Goal: Contribute content: Add original content to the website for others to see

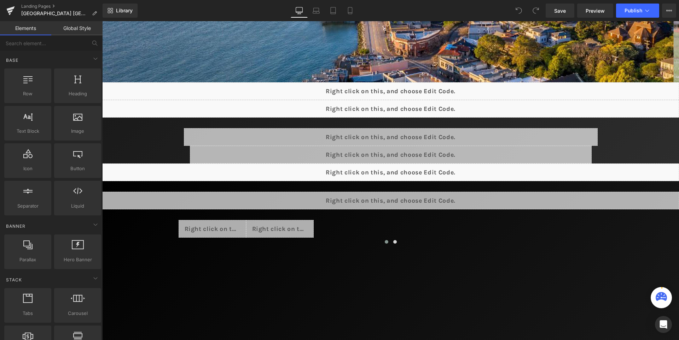
scroll to position [247, 0]
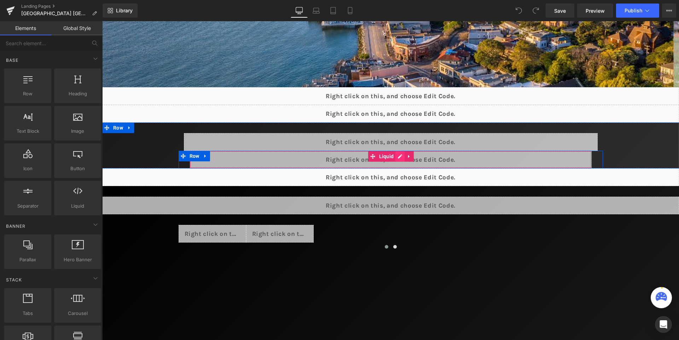
click at [407, 159] on div "Liquid" at bounding box center [391, 160] width 402 height 18
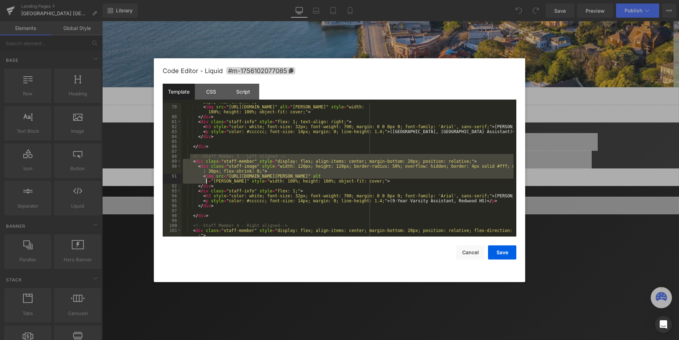
scroll to position [424, 0]
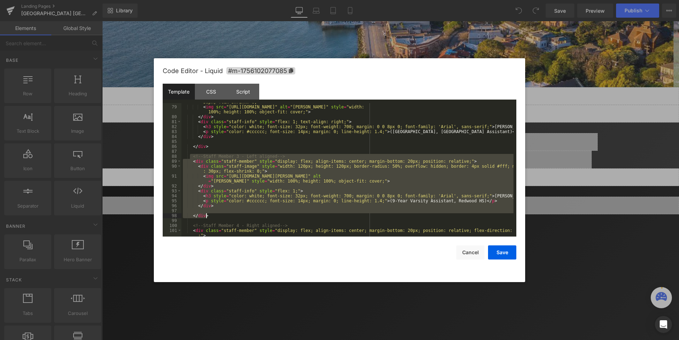
drag, startPoint x: 190, startPoint y: 179, endPoint x: 214, endPoint y: 216, distance: 43.9
click at [214, 216] on div "< div class = "staff-image" style = "width: 120px; height: 120px; border-radius…" at bounding box center [347, 171] width 332 height 153
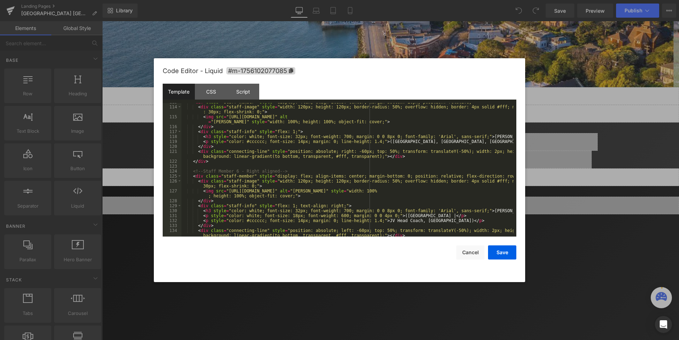
scroll to position [611, 0]
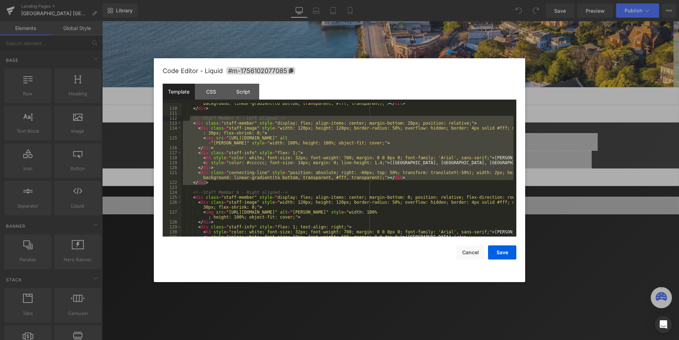
drag, startPoint x: 211, startPoint y: 183, endPoint x: 190, endPoint y: 118, distance: 67.5
click at [190, 118] on div "< div class = "connecting-line" style = "position: absolute; left: -60px; top: …" at bounding box center [347, 170] width 332 height 148
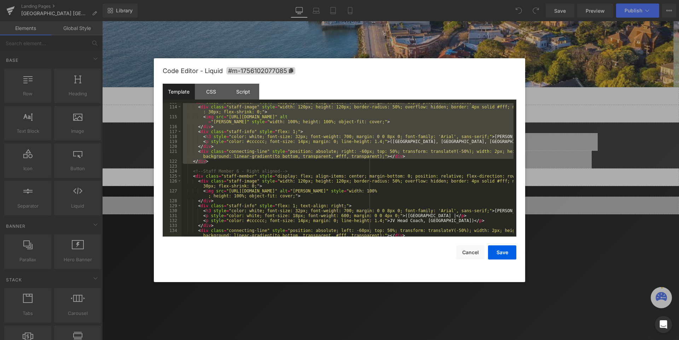
scroll to position [653, 0]
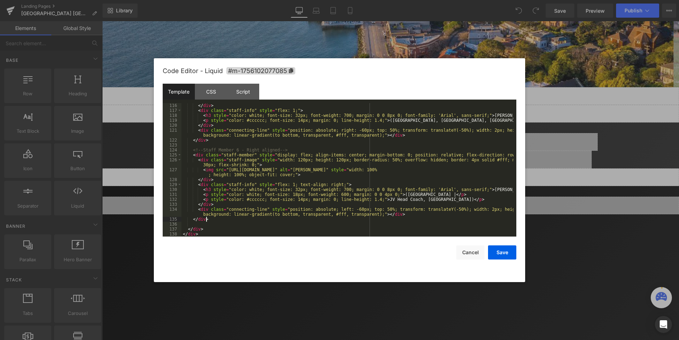
click at [210, 219] on div "</ div > < div class = "staff-info" style = "flex: 1;" > < h3 style = "color: w…" at bounding box center [347, 175] width 332 height 144
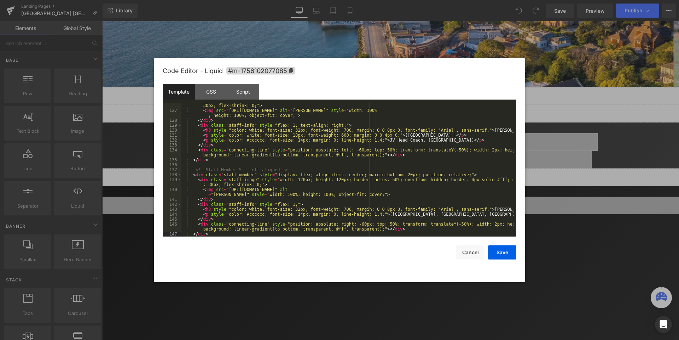
scroll to position [727, 0]
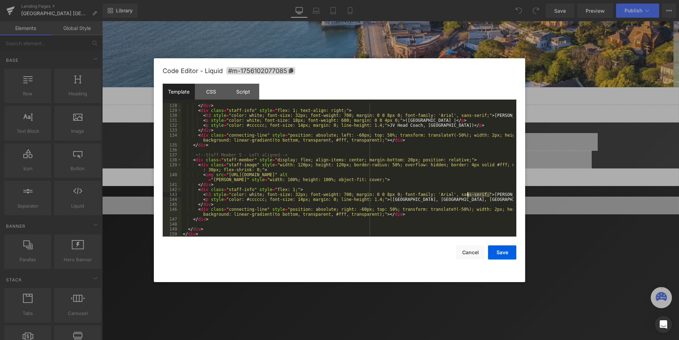
drag, startPoint x: 490, startPoint y: 193, endPoint x: 468, endPoint y: 194, distance: 22.3
click at [468, 194] on div "</ div > < div class = "staff-info" style = "flex: 1; text-align: right;" > < h…" at bounding box center [347, 175] width 332 height 144
drag, startPoint x: 373, startPoint y: 202, endPoint x: 490, endPoint y: 200, distance: 117.4
click at [490, 200] on div "</ div > < div class = "staff-info" style = "flex: 1; text-align: right;" > < h…" at bounding box center [347, 175] width 332 height 144
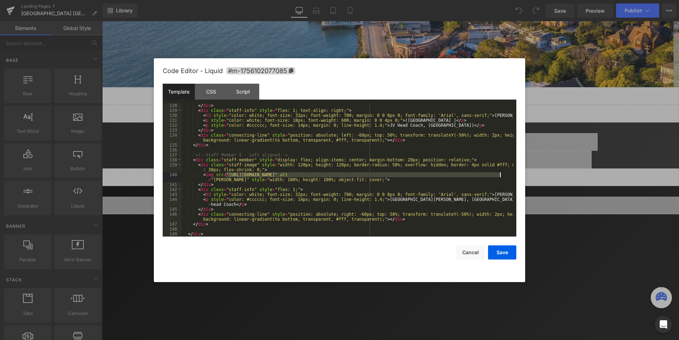
drag, startPoint x: 225, startPoint y: 176, endPoint x: 500, endPoint y: 175, distance: 274.7
click at [500, 175] on div "</ div > < div class = "staff-info" style = "flex: 1; text-align: right;" > < h…" at bounding box center [347, 175] width 332 height 144
click at [502, 253] on button "Save" at bounding box center [502, 253] width 28 height 14
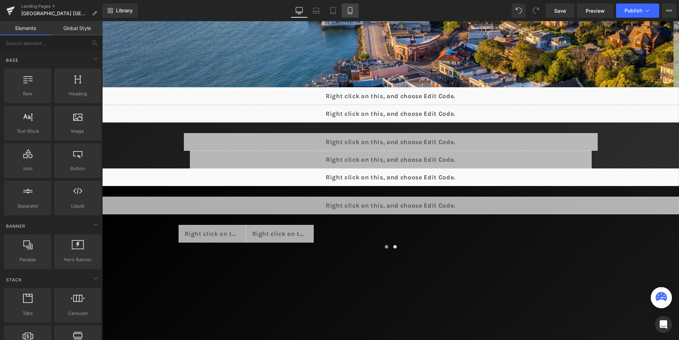
click at [351, 13] on icon at bounding box center [349, 10] width 7 height 7
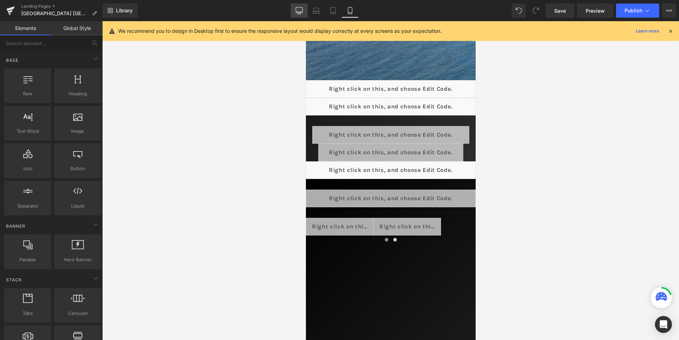
click at [305, 14] on link "Desktop" at bounding box center [299, 11] width 17 height 14
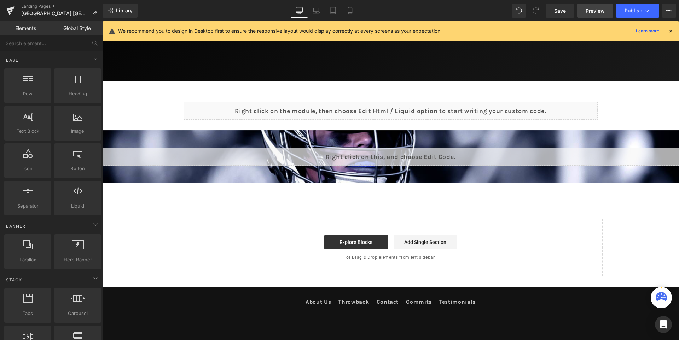
scroll to position [547, 0]
click at [565, 11] on span "Save" at bounding box center [560, 10] width 12 height 7
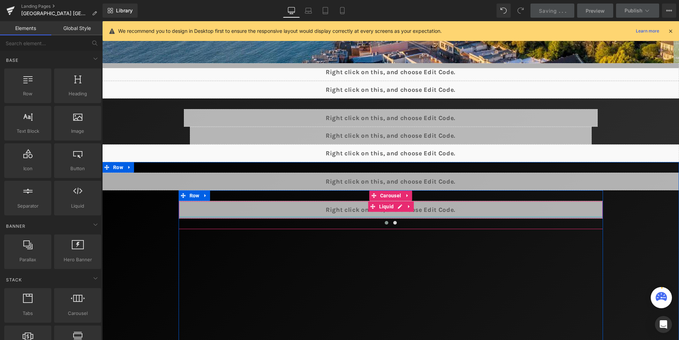
scroll to position [264, 0]
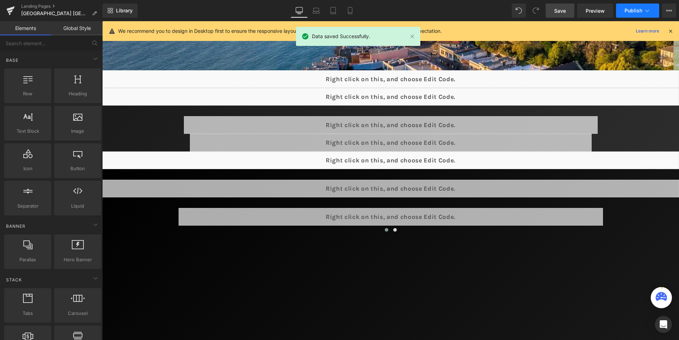
click at [629, 8] on span "Publish" at bounding box center [633, 11] width 18 height 6
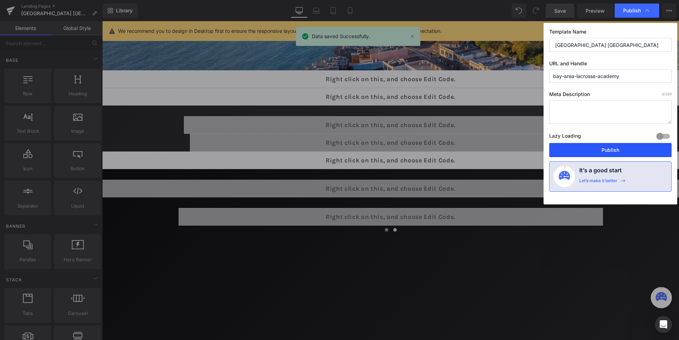
click at [605, 146] on button "Publish" at bounding box center [610, 150] width 122 height 14
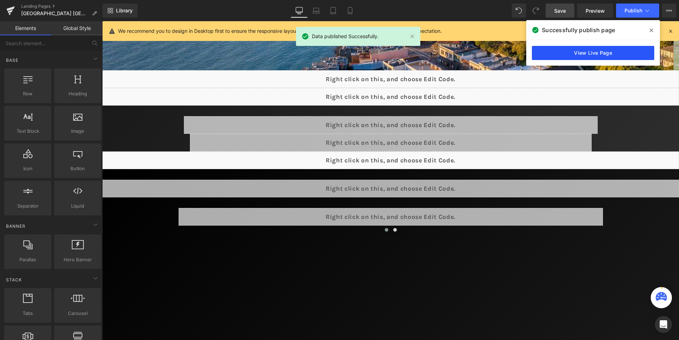
click at [593, 52] on link "View Live Page" at bounding box center [593, 53] width 122 height 14
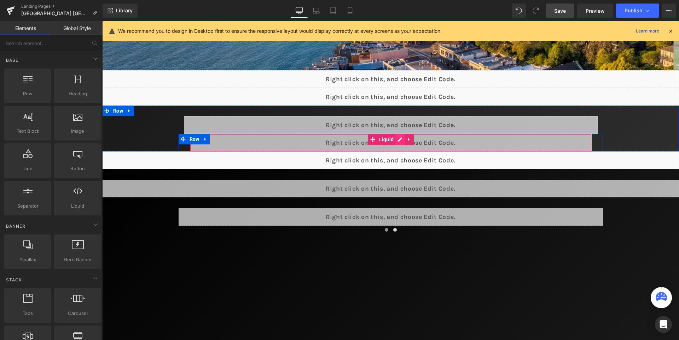
click at [405, 141] on div "Liquid" at bounding box center [391, 143] width 402 height 18
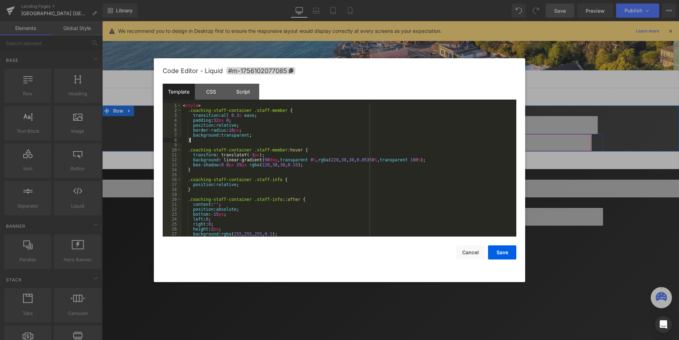
click at [405, 141] on div "< style > .coaching-staff-container .staff-member { transition : all 0.3 s ease…" at bounding box center [347, 175] width 332 height 144
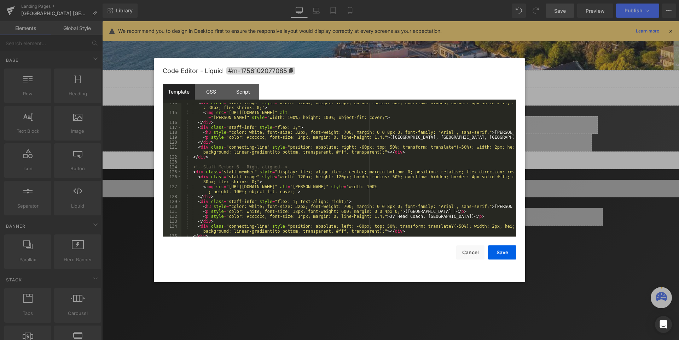
scroll to position [732, 0]
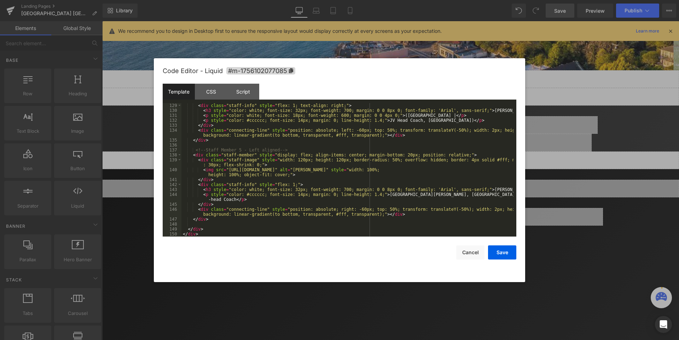
click at [373, 197] on div "< div class = "staff-info" style = "flex: 1; text-align: right;" > < h3 style =…" at bounding box center [347, 175] width 332 height 144
click at [372, 195] on div "< div class = "staff-info" style = "flex: 1; text-align: right;" > < h3 style =…" at bounding box center [347, 175] width 332 height 144
click at [232, 199] on div "< div class = "staff-info" style = "flex: 1; text-align: right;" > < h3 style =…" at bounding box center [347, 175] width 332 height 144
click at [502, 251] on button "Save" at bounding box center [502, 253] width 28 height 14
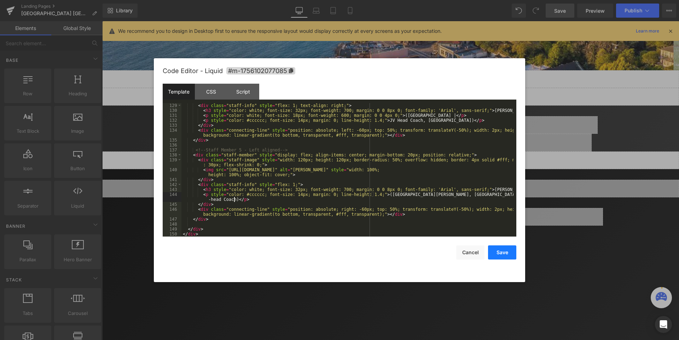
click at [502, 251] on button "Save" at bounding box center [502, 253] width 28 height 14
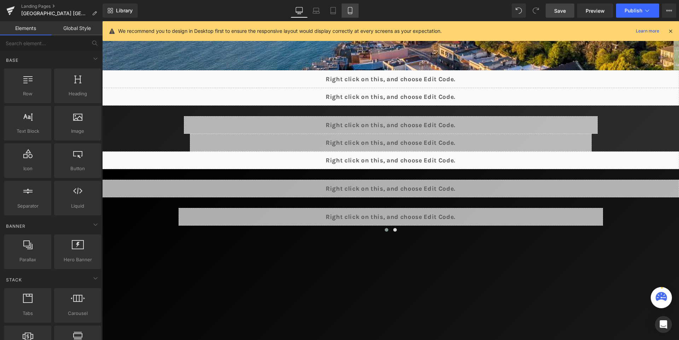
click at [346, 14] on link "Mobile" at bounding box center [349, 11] width 17 height 14
drag, startPoint x: 346, startPoint y: 14, endPoint x: 276, endPoint y: 6, distance: 70.2
click at [346, 14] on link "Mobile" at bounding box center [349, 11] width 17 height 14
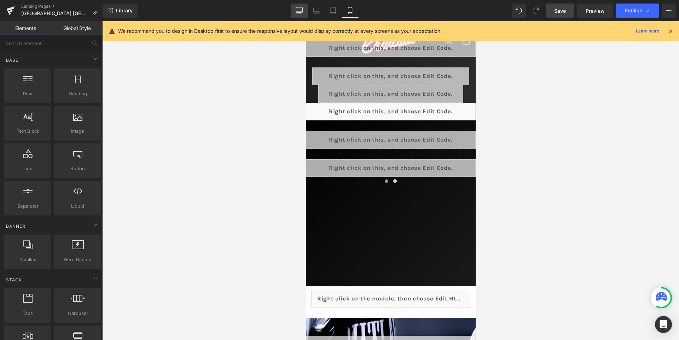
click at [302, 11] on icon at bounding box center [299, 10] width 7 height 7
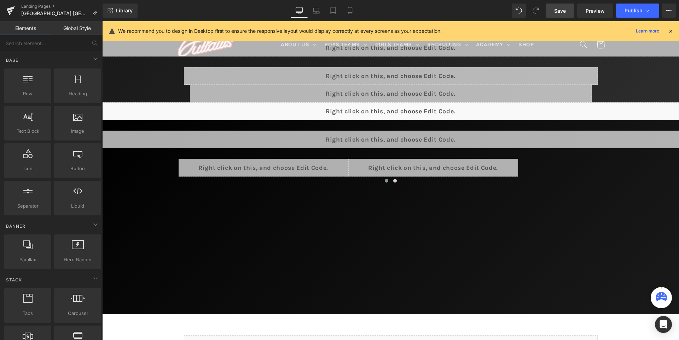
scroll to position [314, 0]
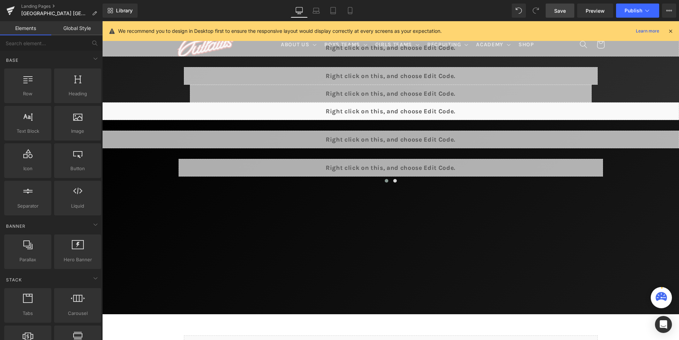
click at [555, 9] on span "Save" at bounding box center [560, 10] width 12 height 7
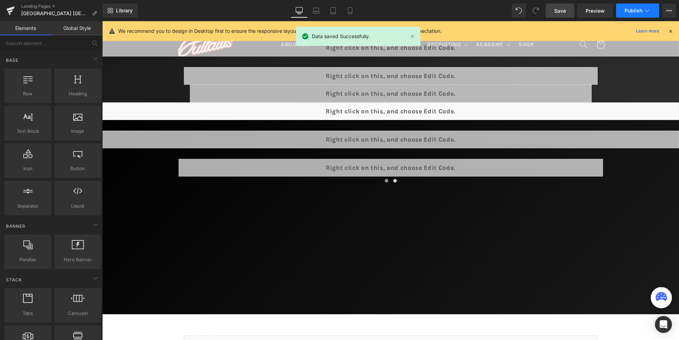
click at [629, 11] on span "Publish" at bounding box center [633, 11] width 18 height 6
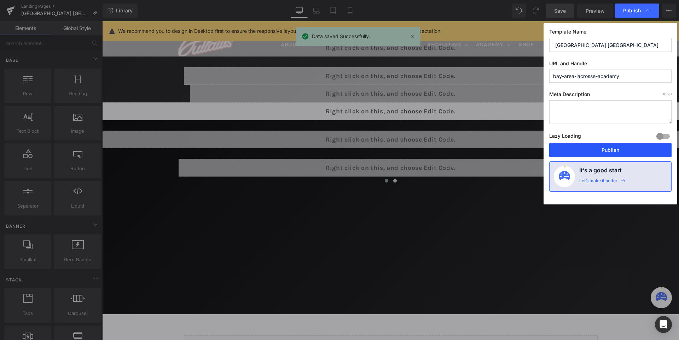
click at [613, 151] on button "Publish" at bounding box center [610, 150] width 122 height 14
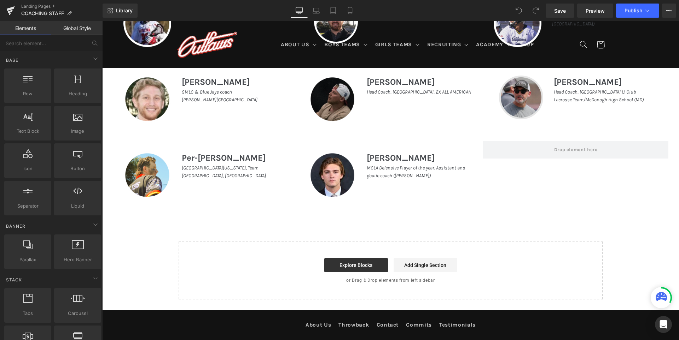
scroll to position [812, 0]
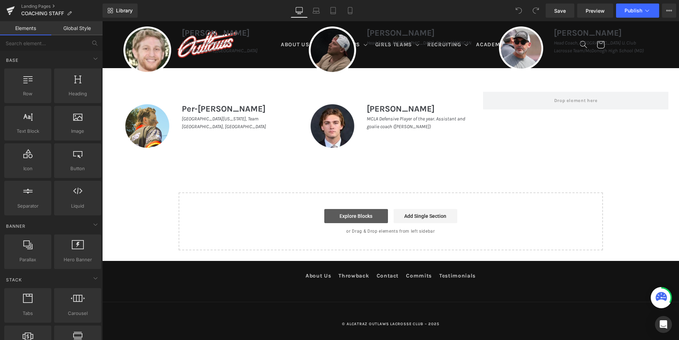
click at [360, 216] on link "Explore Blocks" at bounding box center [356, 216] width 64 height 14
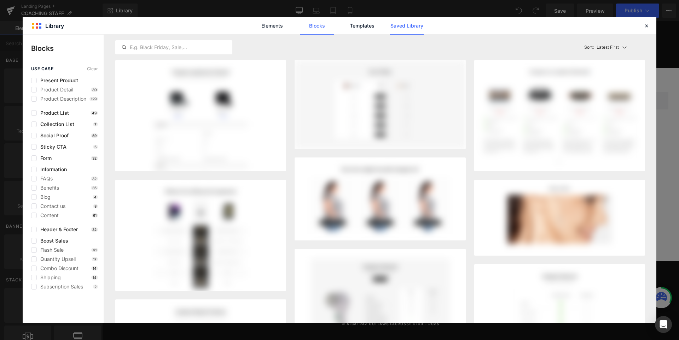
click at [413, 25] on link "Saved Library" at bounding box center [407, 26] width 34 height 18
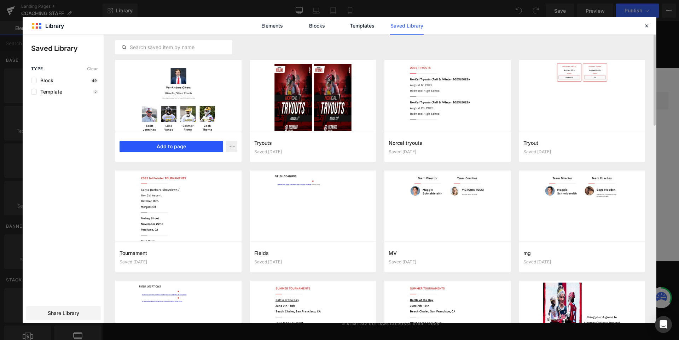
click at [198, 150] on button "Add to page" at bounding box center [171, 146] width 104 height 11
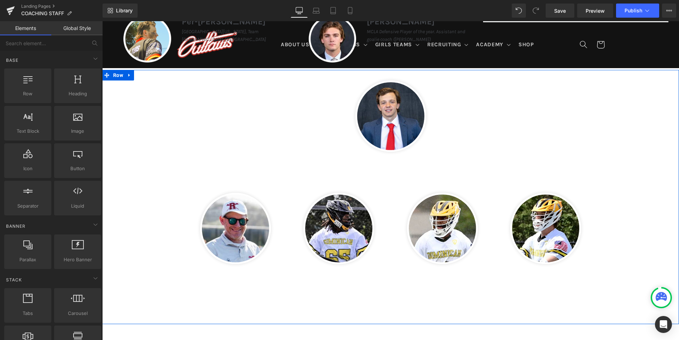
scroll to position [989, 0]
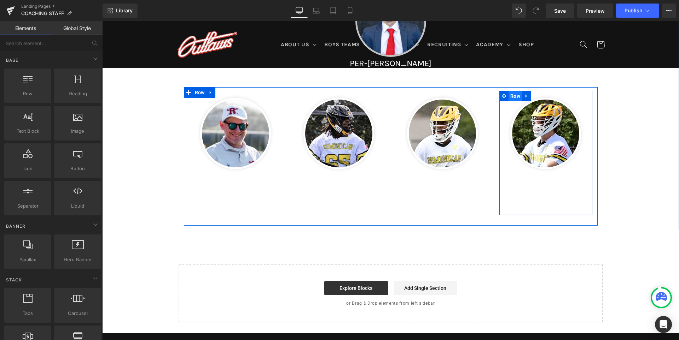
click at [510, 95] on span "Row" at bounding box center [514, 96] width 13 height 11
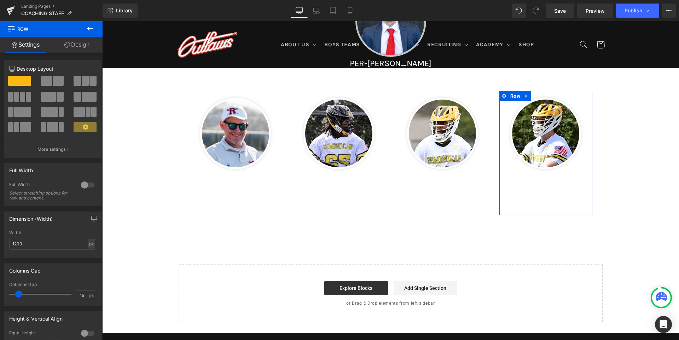
click at [87, 45] on link "Design" at bounding box center [76, 45] width 51 height 16
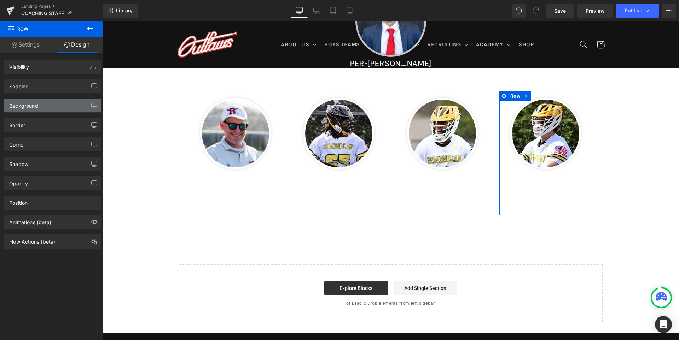
click at [45, 107] on div "Background" at bounding box center [52, 105] width 97 height 13
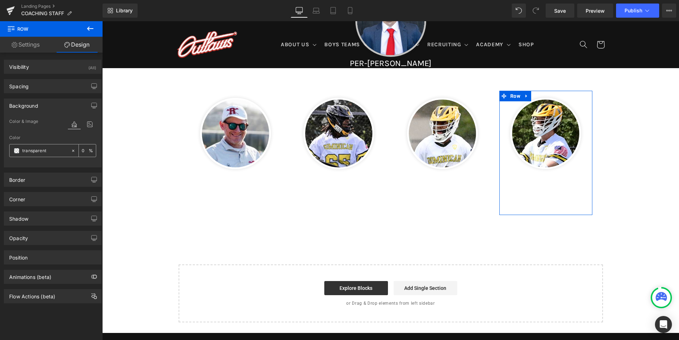
click at [18, 152] on span at bounding box center [17, 151] width 6 height 6
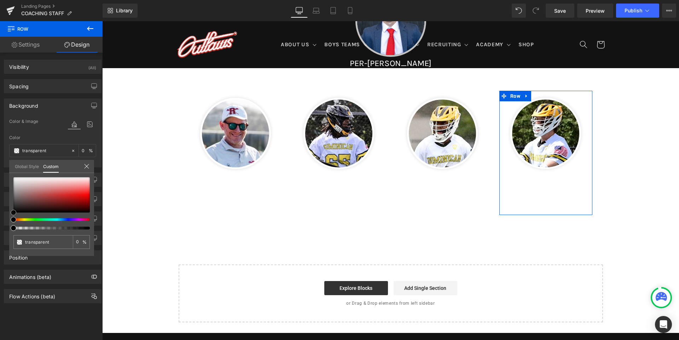
type input "#9b3a3a"
type input "100"
type input "#9b3a3a"
type input "100"
type input "#793434"
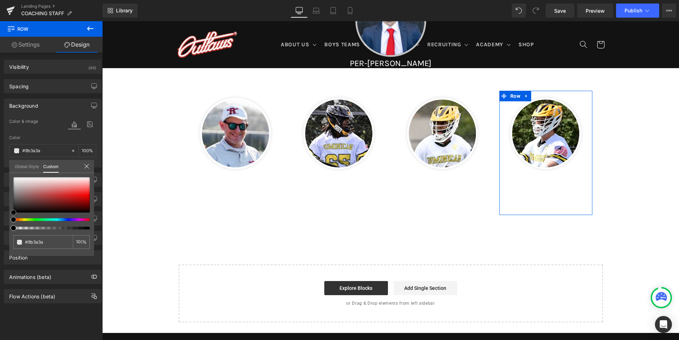
type input "#793434"
type input "#612c2c"
type input "#3f2020"
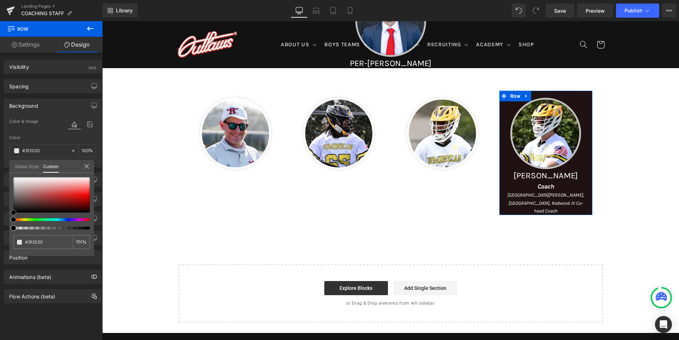
type input "#201212"
type input "#090505"
type input "#000000"
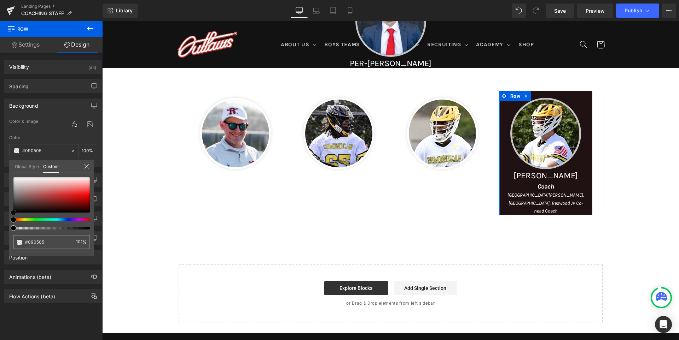
type input "#000000"
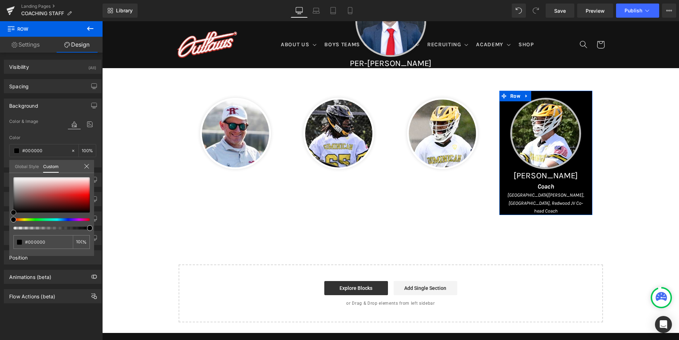
drag, startPoint x: 40, startPoint y: 204, endPoint x: 5, endPoint y: 221, distance: 37.9
click at [5, 168] on div "Background Color & Image color rgba(0, 0, 0, 1) Color #000000 100 % Image Repla…" at bounding box center [53, 130] width 106 height 74
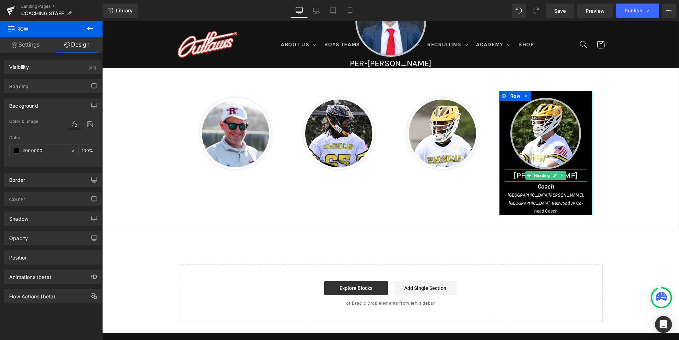
click at [512, 175] on h1 "[PERSON_NAME]" at bounding box center [545, 175] width 82 height 13
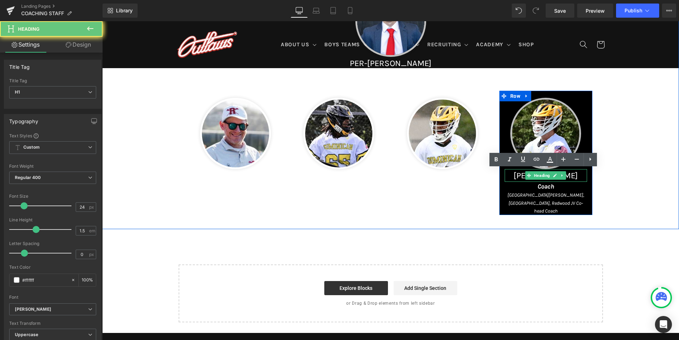
click at [512, 175] on h1 "[PERSON_NAME]" at bounding box center [545, 175] width 82 height 13
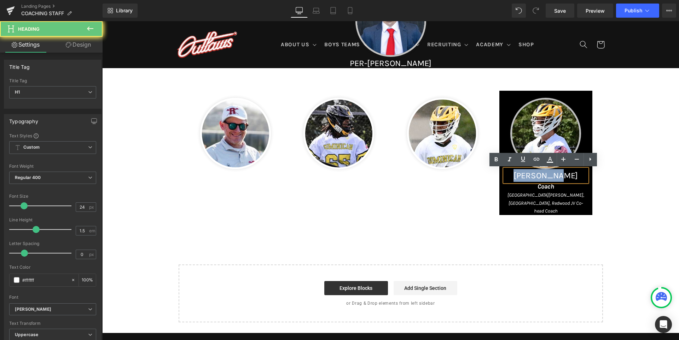
click at [512, 175] on h1 "[PERSON_NAME]" at bounding box center [545, 175] width 82 height 13
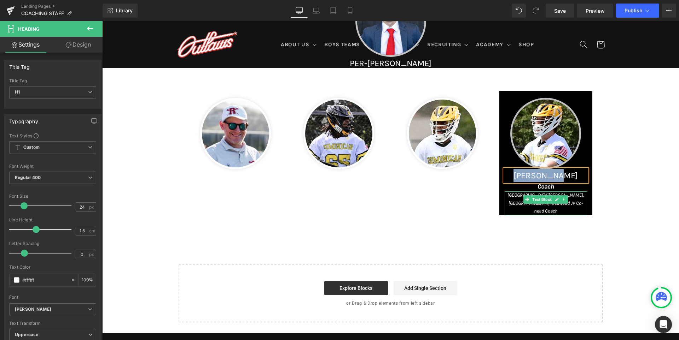
click at [509, 196] on icon "[GEOGRAPHIC_DATA][PERSON_NAME], [GEOGRAPHIC_DATA], Redwood JV Co-head Coach" at bounding box center [545, 203] width 77 height 22
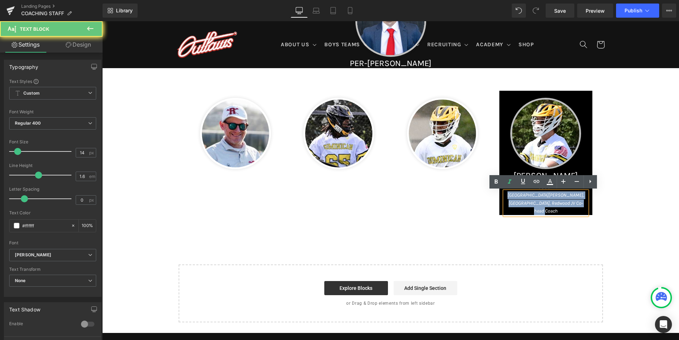
click at [509, 196] on icon "[GEOGRAPHIC_DATA][PERSON_NAME], [GEOGRAPHIC_DATA], Redwood JV Co-head Coach" at bounding box center [545, 203] width 77 height 22
copy icon "[GEOGRAPHIC_DATA][PERSON_NAME], [GEOGRAPHIC_DATA], Redwood JV Co-head Coach"
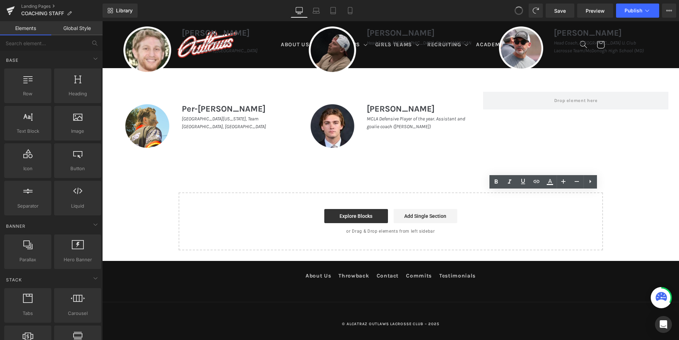
scroll to position [811, 0]
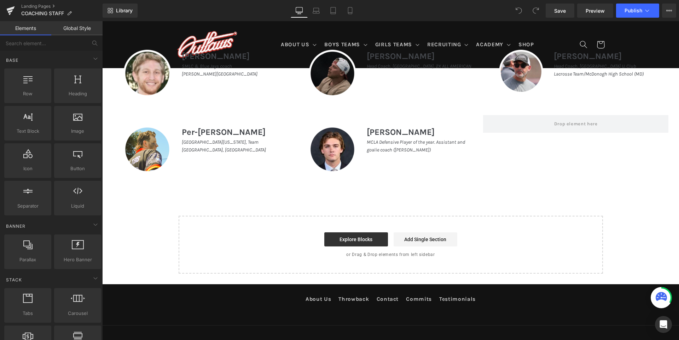
scroll to position [742, 0]
